Goal: Find contact information

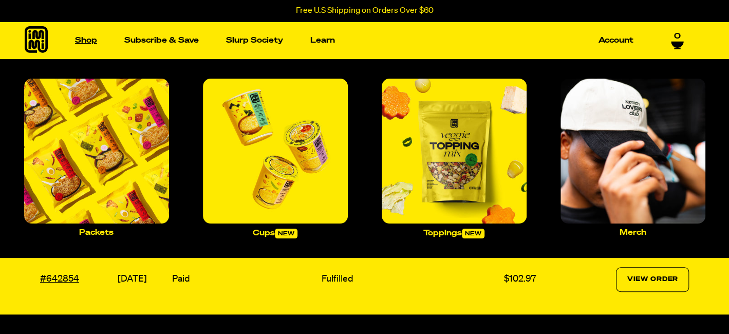
click at [88, 42] on link "Shop" at bounding box center [86, 40] width 30 height 16
click at [98, 162] on img "Main navigation" at bounding box center [96, 151] width 145 height 145
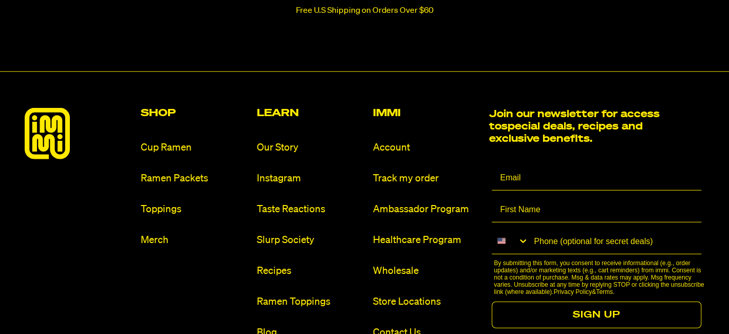
scroll to position [5550, 0]
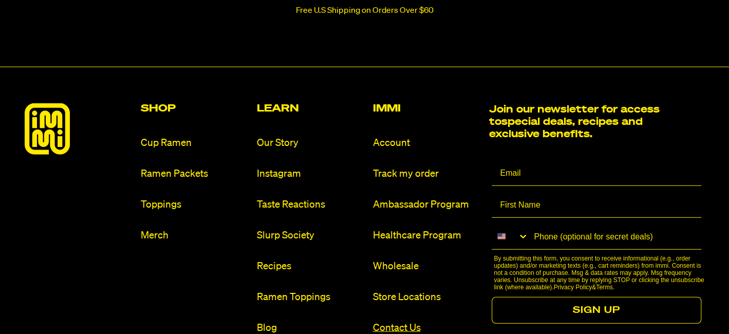
click at [391, 321] on link "Contact Us" at bounding box center [427, 328] width 108 height 14
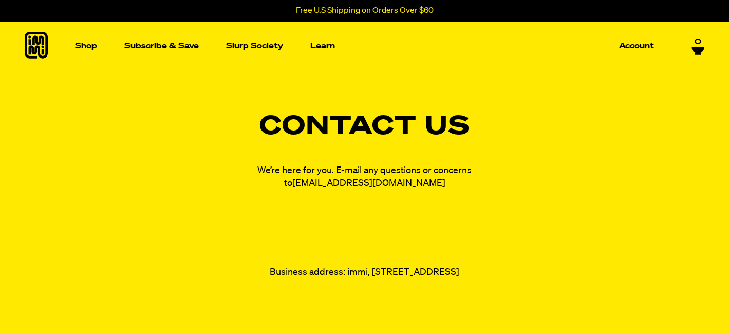
click at [354, 183] on link "[EMAIL_ADDRESS][DOMAIN_NAME]" at bounding box center [368, 183] width 153 height 9
